Goal: Task Accomplishment & Management: Manage account settings

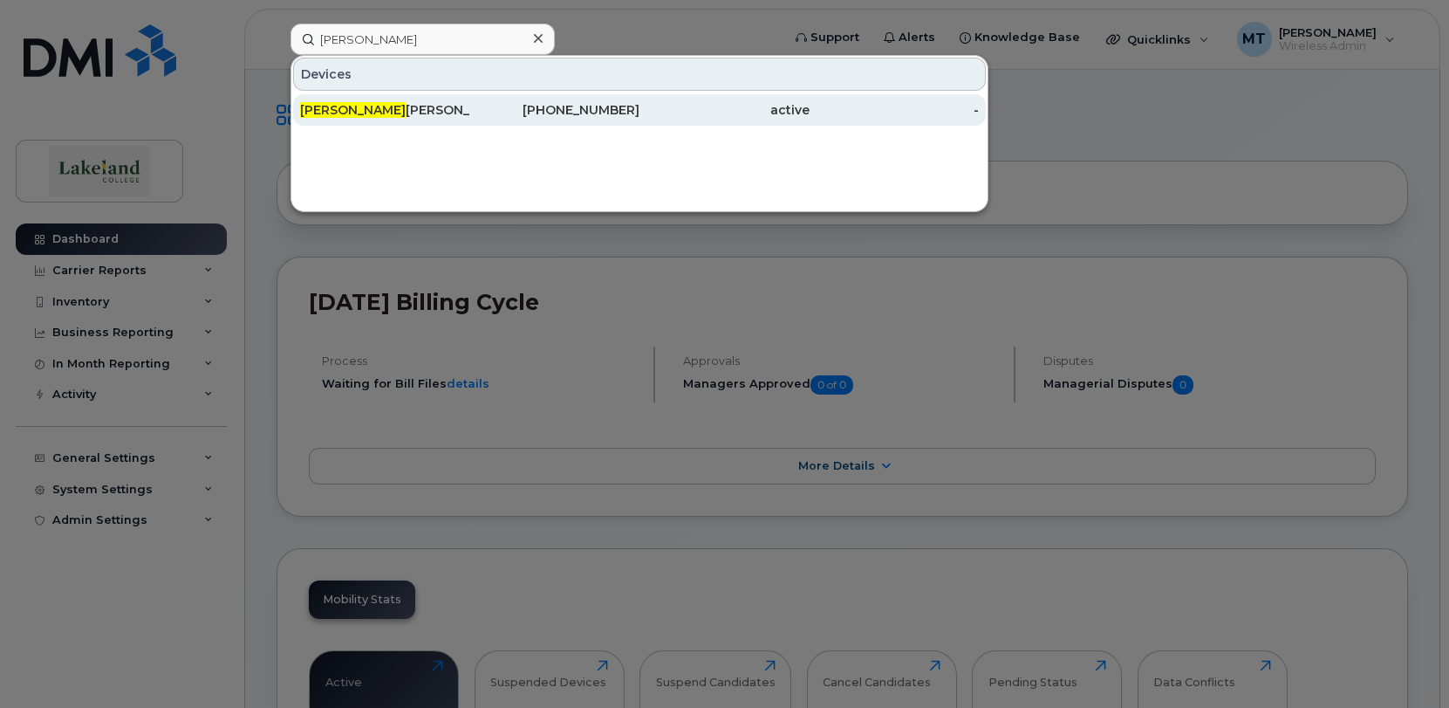
type input "[PERSON_NAME]"
click at [413, 110] on div "[PERSON_NAME]" at bounding box center [385, 109] width 170 height 17
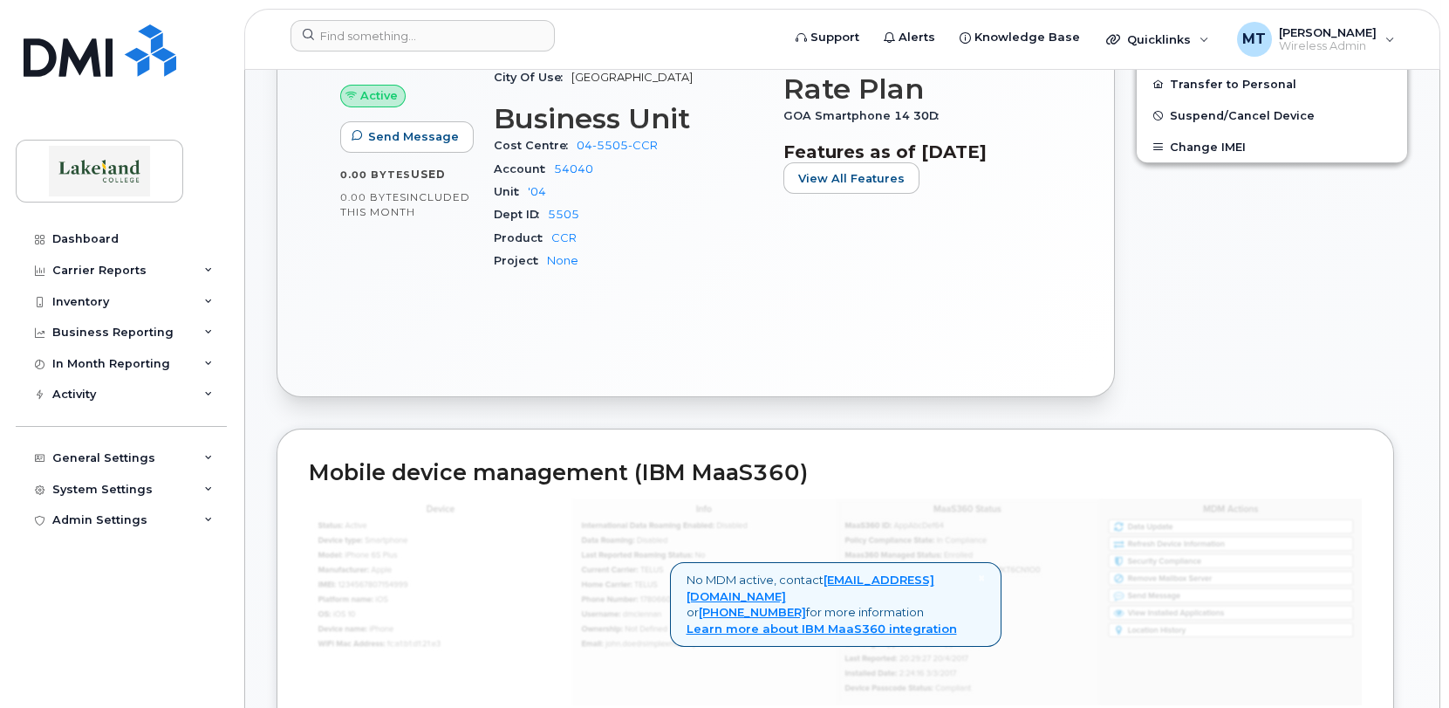
scroll to position [435, 0]
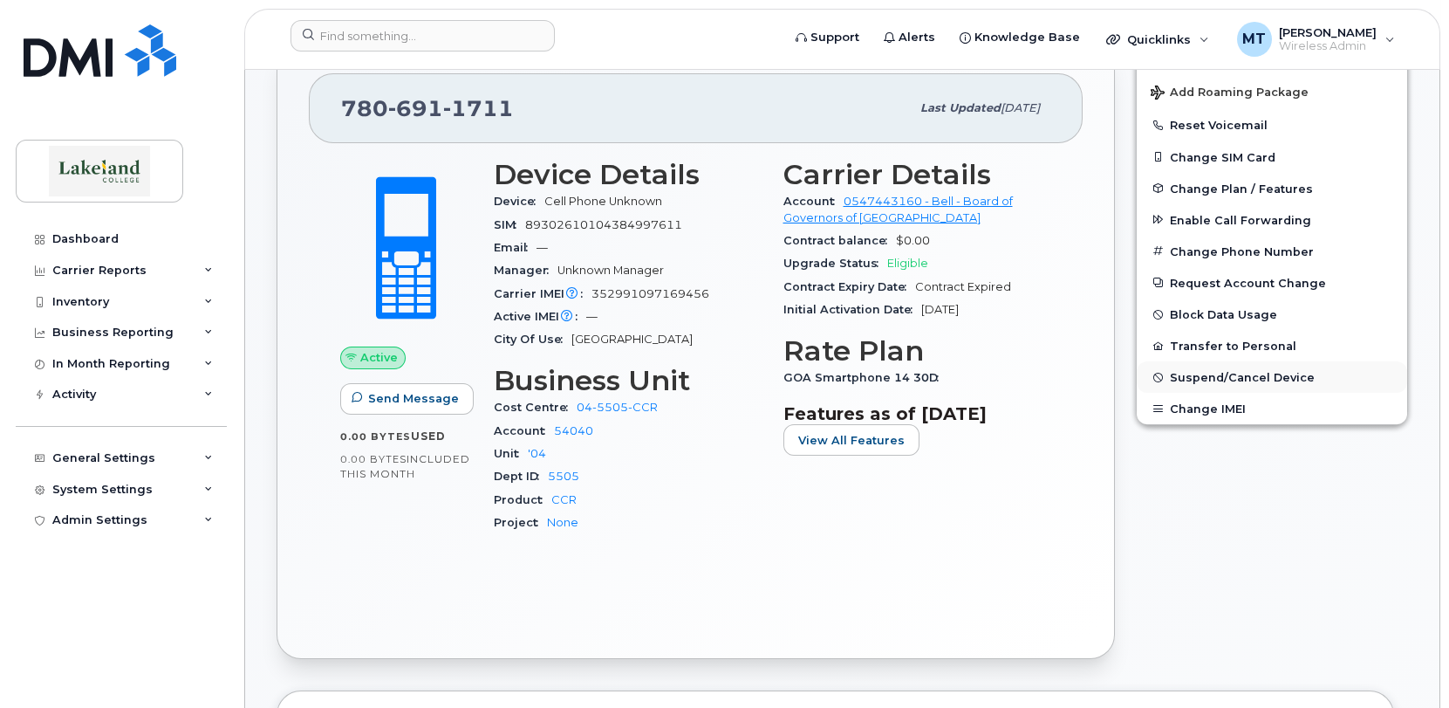
click at [1249, 379] on span "Suspend/Cancel Device" at bounding box center [1242, 377] width 145 height 13
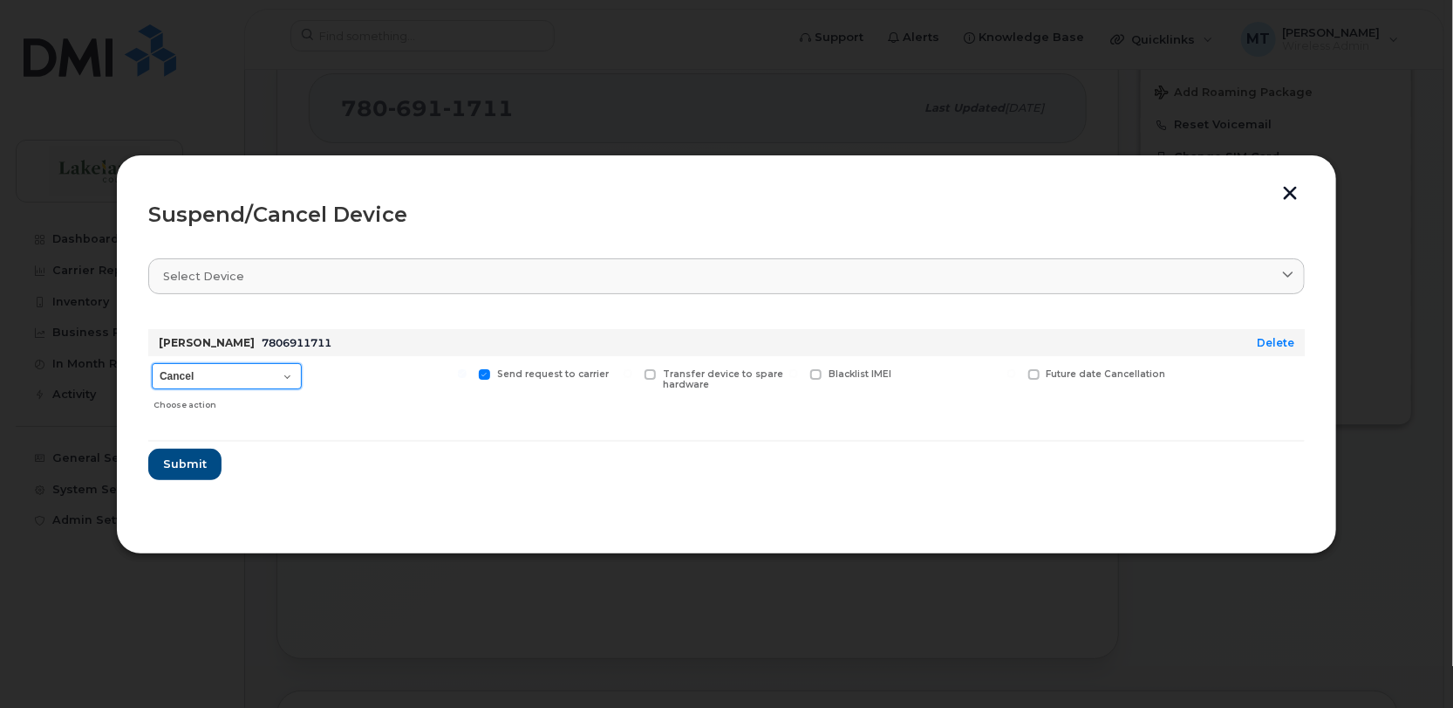
click at [289, 373] on select "Cancel Suspend - Extend Suspension Suspend - Reduced Rate Suspend - Full Rate S…" at bounding box center [227, 376] width 150 height 26
select select "[object Object]"
click at [152, 363] on select "Cancel Suspend - Extend Suspension Suspend - Reduced Rate Suspend - Full Rate S…" at bounding box center [227, 376] width 150 height 26
click at [190, 465] on span "Submit" at bounding box center [184, 463] width 44 height 17
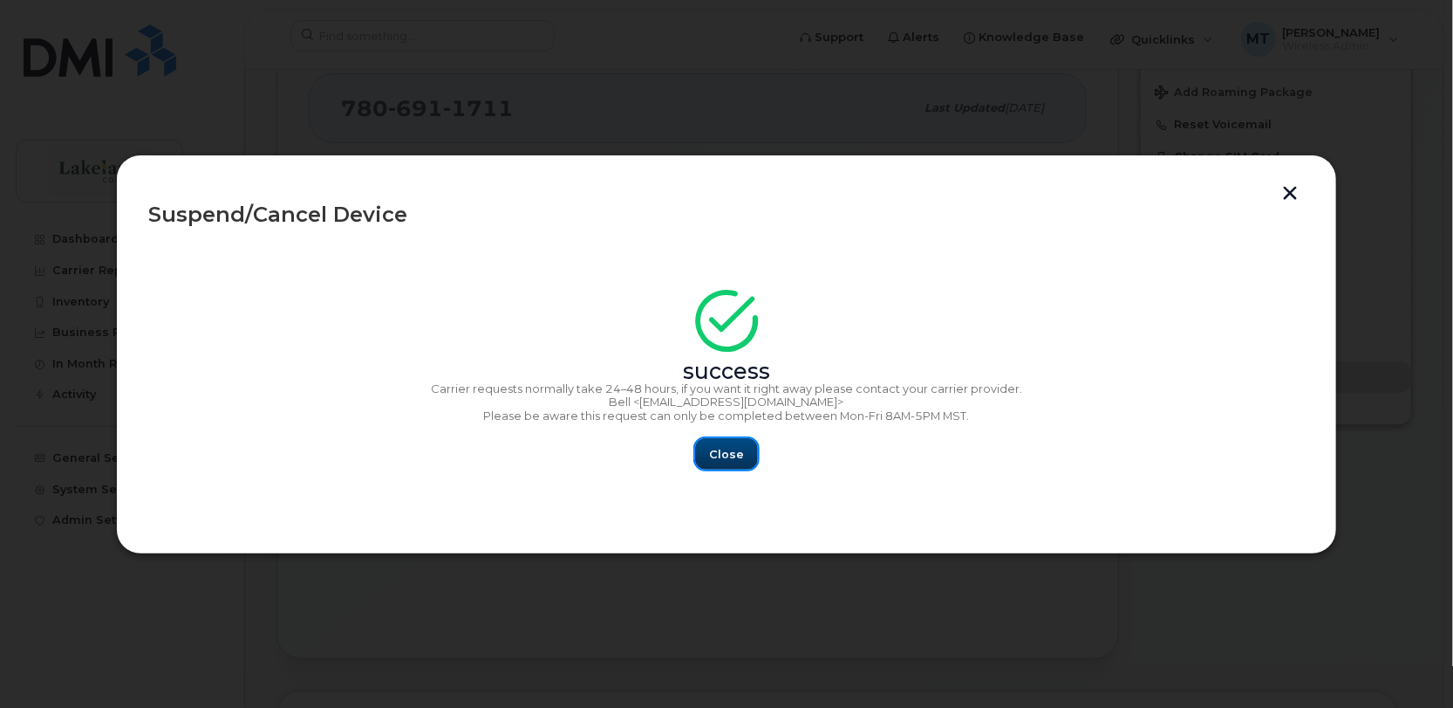
click at [722, 455] on span "Close" at bounding box center [726, 454] width 35 height 17
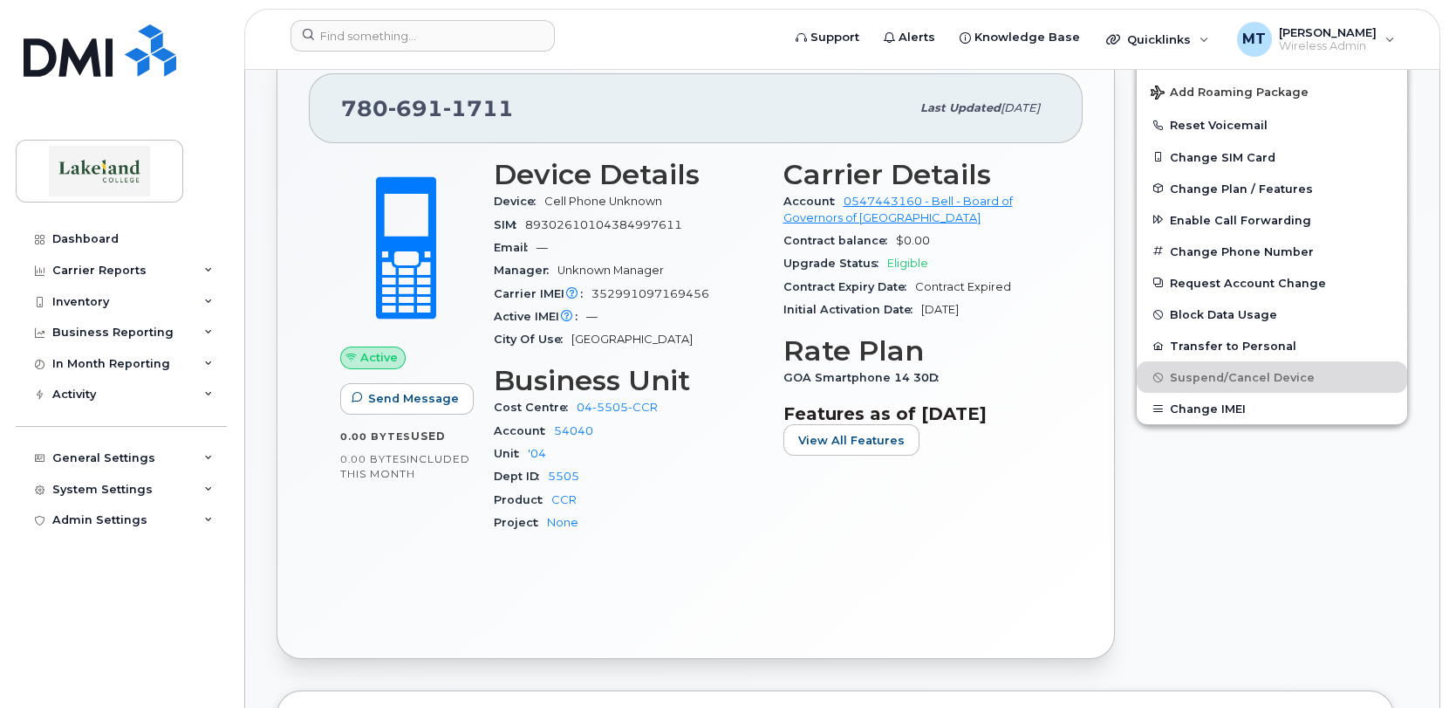
scroll to position [0, 0]
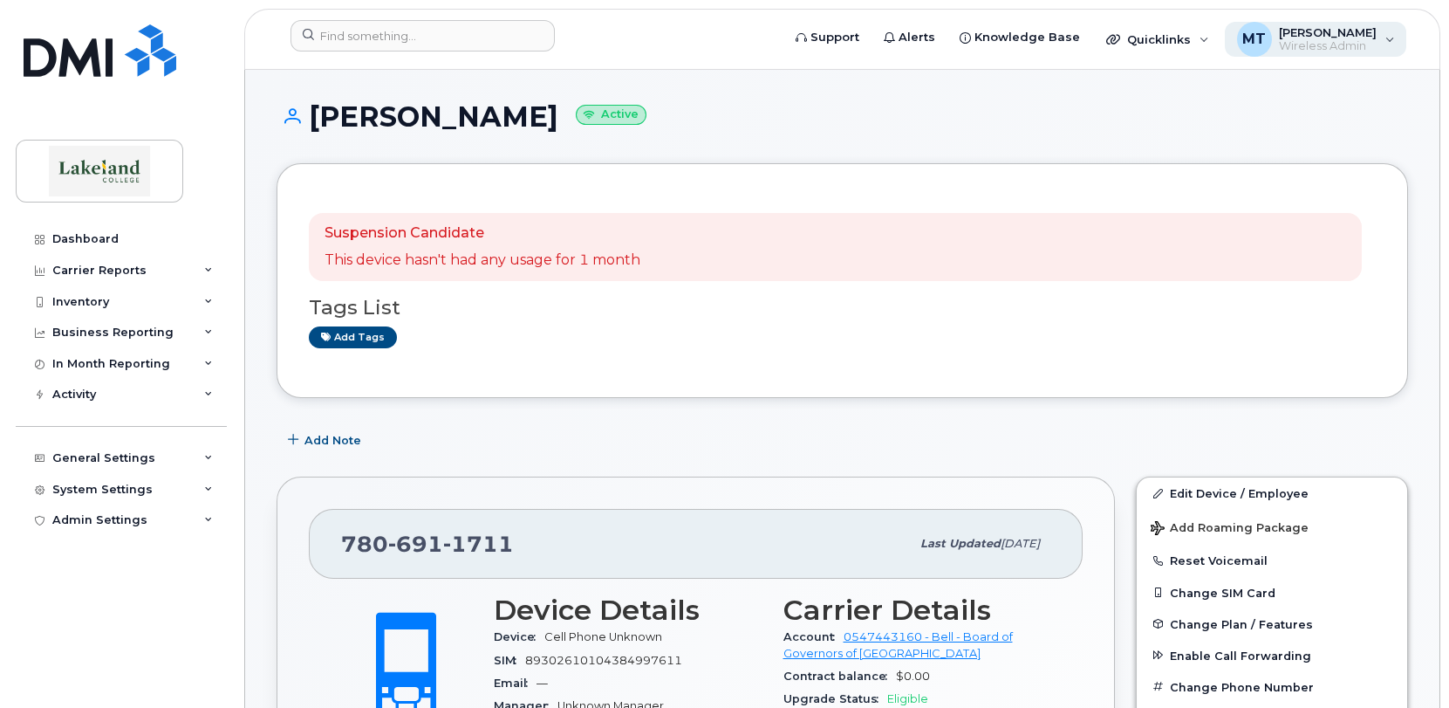
click at [1242, 39] on span "MT" at bounding box center [1254, 39] width 24 height 21
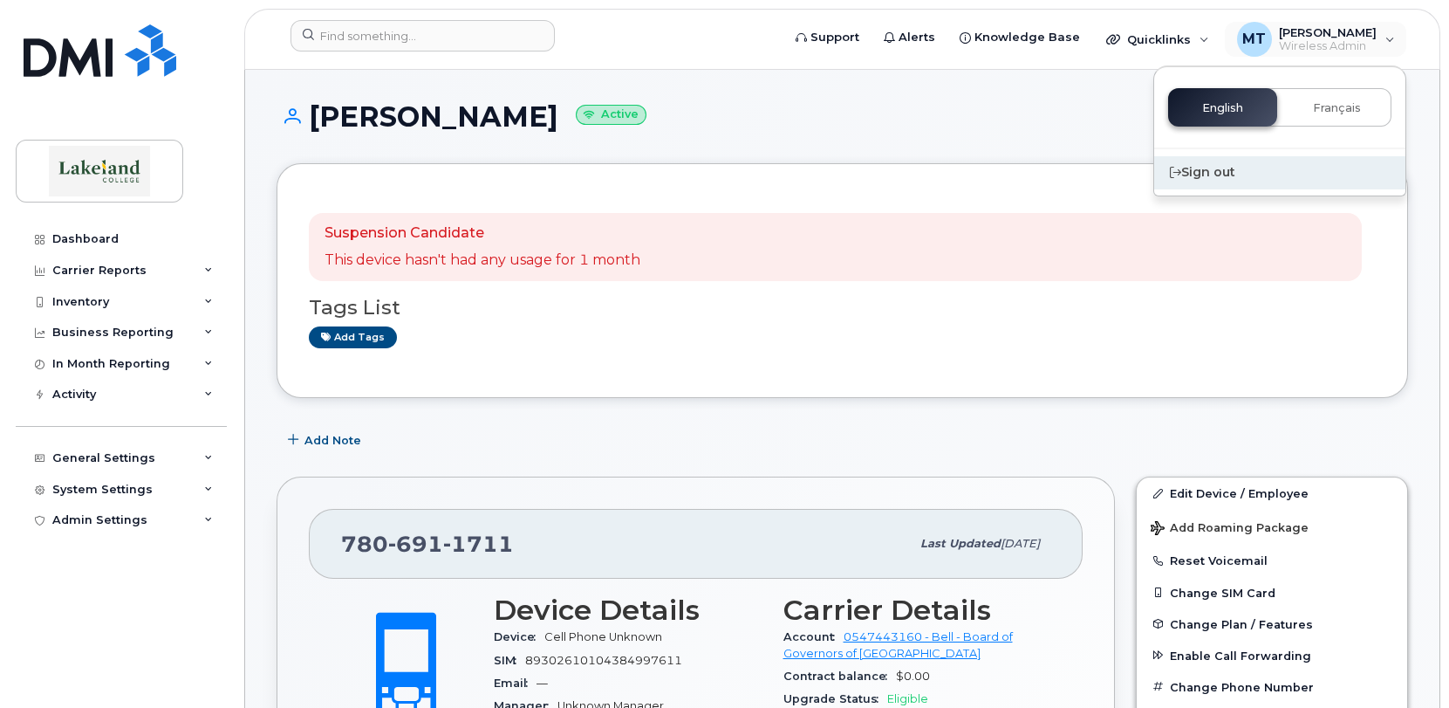
click at [1202, 174] on div "Sign out" at bounding box center [1279, 172] width 251 height 32
